Goal: Submit feedback/report problem

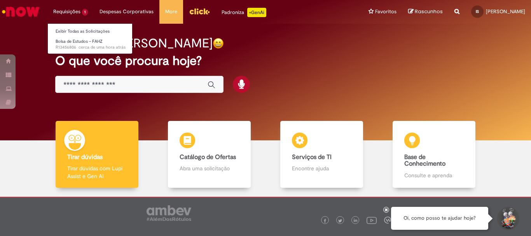
click at [69, 6] on li "Requisições 1 Exibir Todas as Solicitações Bolsa de Estudos – FAHZ cerca de uma…" at bounding box center [70, 11] width 46 height 23
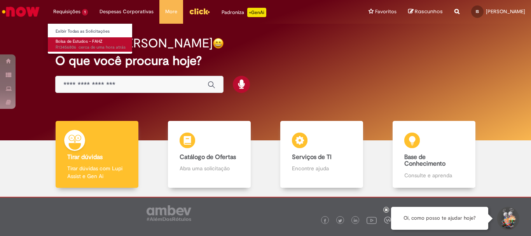
click at [66, 40] on span "Bolsa de Estudos – FAHZ" at bounding box center [79, 41] width 47 height 6
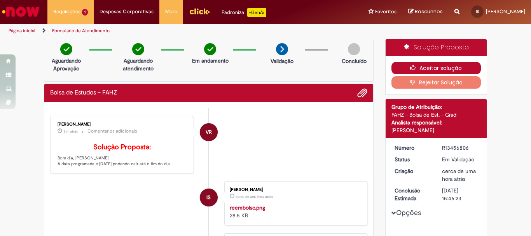
click at [416, 65] on icon "button" at bounding box center [414, 67] width 9 height 5
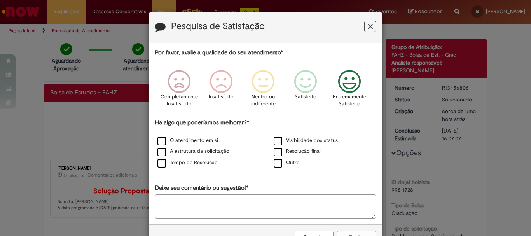
click at [337, 85] on icon "Feedback" at bounding box center [349, 81] width 29 height 23
click at [345, 83] on icon "Feedback" at bounding box center [349, 81] width 29 height 23
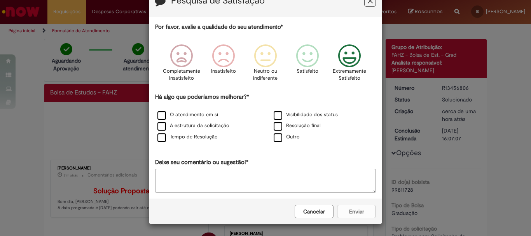
click at [343, 209] on div "Cancelar Enviar" at bounding box center [265, 211] width 232 height 25
click at [162, 137] on label "Tempo de Resolução" at bounding box center [187, 136] width 60 height 7
click at [159, 138] on label "Tempo de Resolução" at bounding box center [187, 136] width 60 height 7
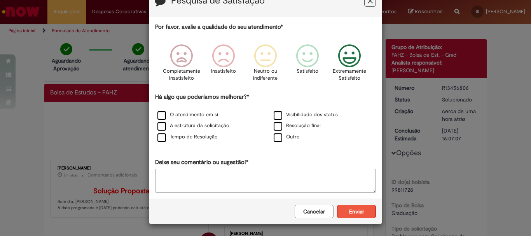
click at [356, 210] on button "Enviar" at bounding box center [356, 211] width 39 height 13
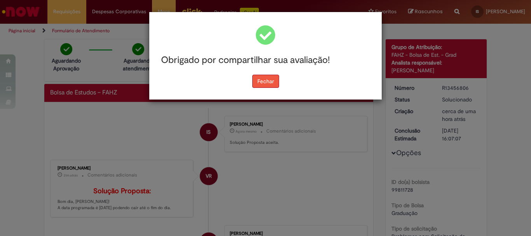
click at [275, 82] on button "Fechar" at bounding box center [265, 81] width 27 height 13
